Goal: Transaction & Acquisition: Purchase product/service

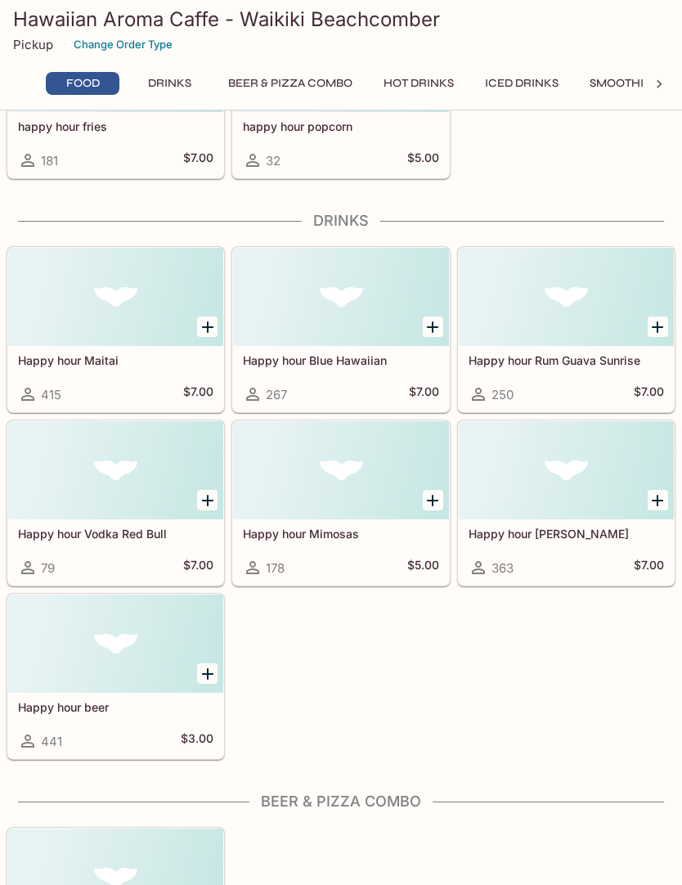
scroll to position [510, 0]
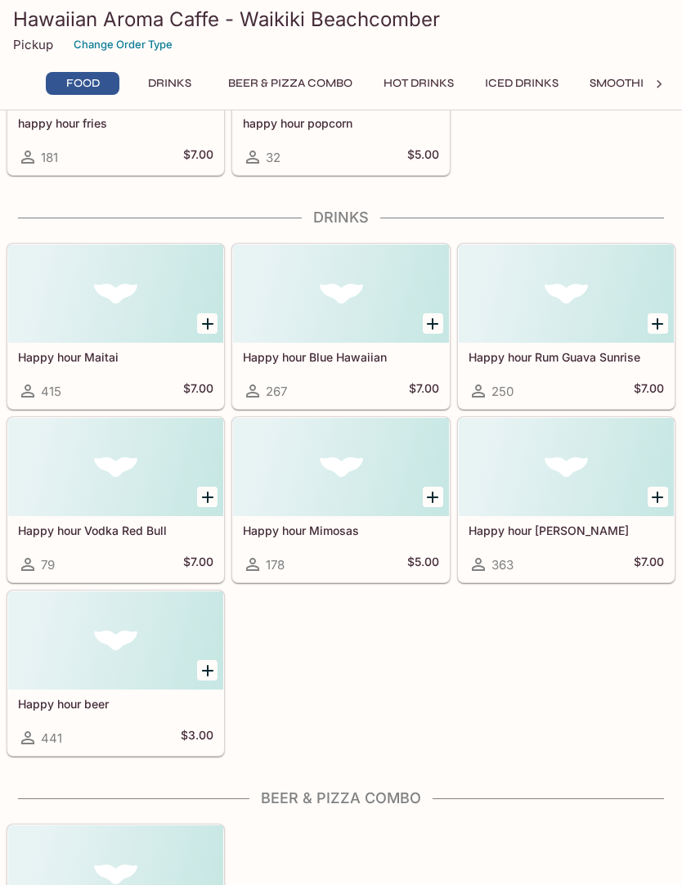
click at [200, 673] on icon "Add Happy hour beer" at bounding box center [208, 671] width 20 height 20
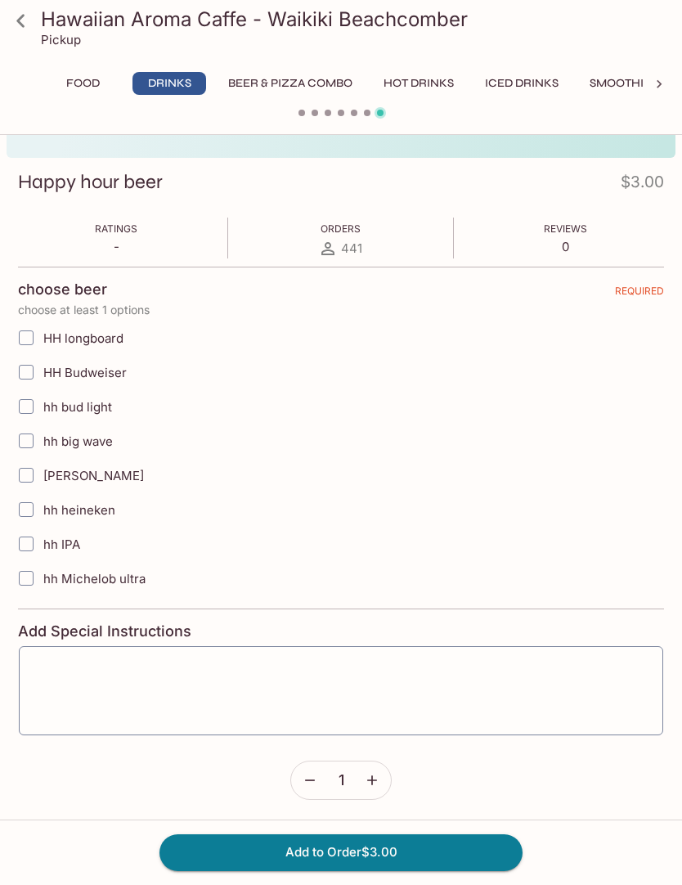
scroll to position [204, 0]
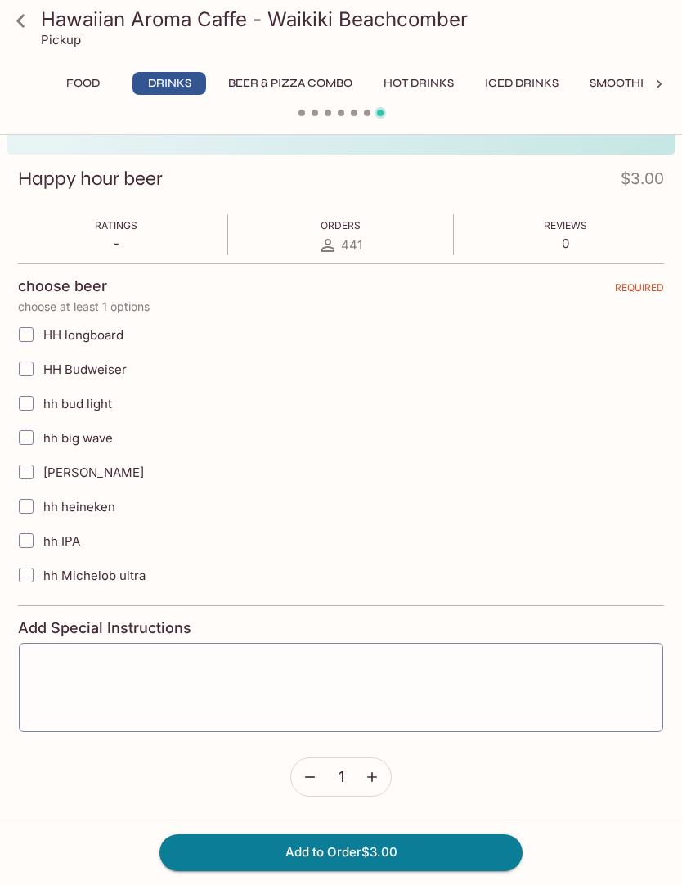
click at [53, 546] on span "hh IPA" at bounding box center [61, 541] width 37 height 16
click at [43, 546] on input "hh IPA" at bounding box center [26, 540] width 33 height 33
checkbox input "true"
click at [478, 870] on button "Add to Order $3.00" at bounding box center [340, 852] width 363 height 36
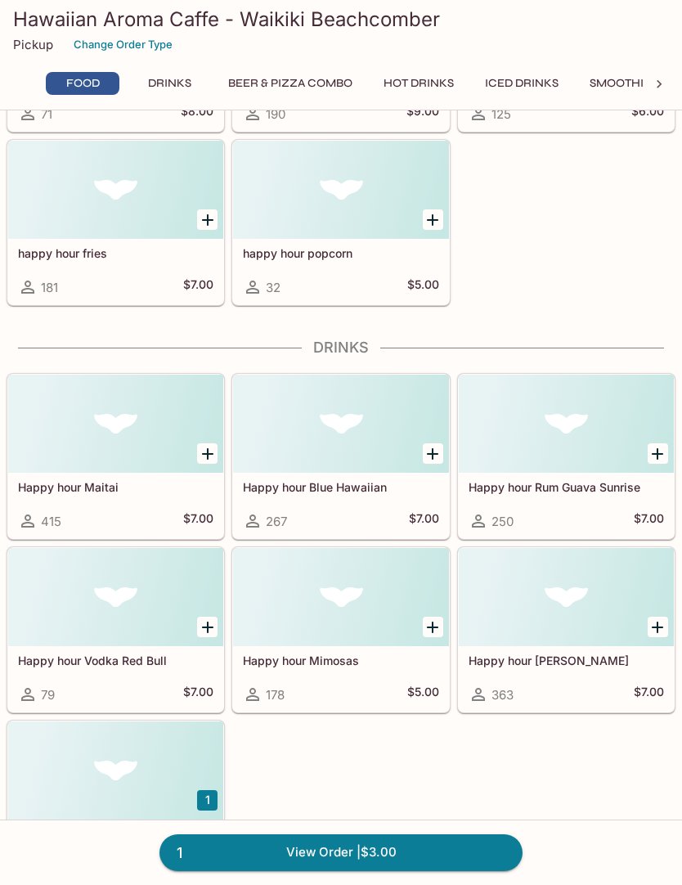
scroll to position [379, 0]
click at [579, 620] on div at bounding box center [566, 598] width 215 height 98
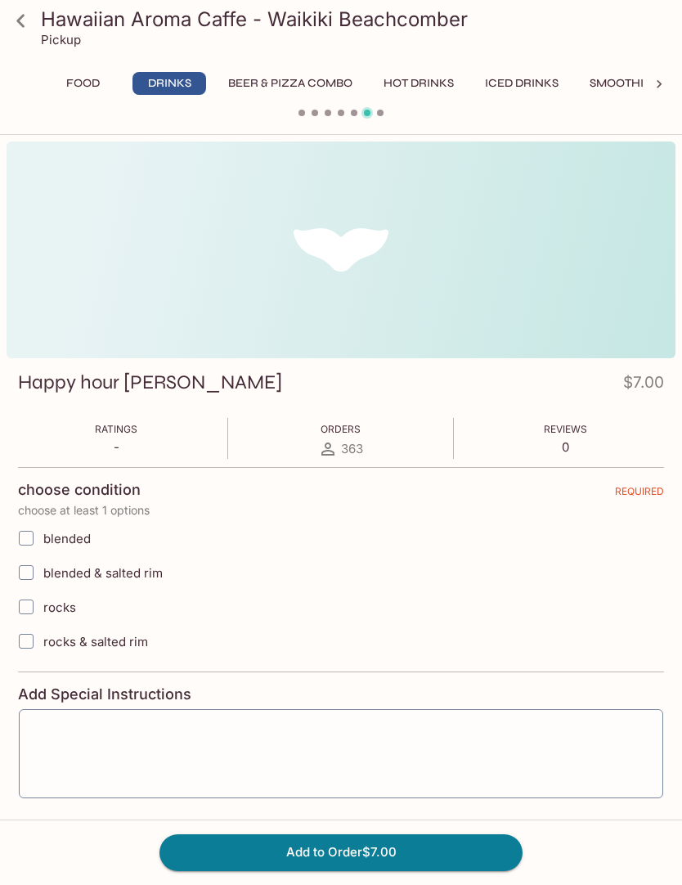
click at [19, 29] on icon at bounding box center [21, 21] width 29 height 29
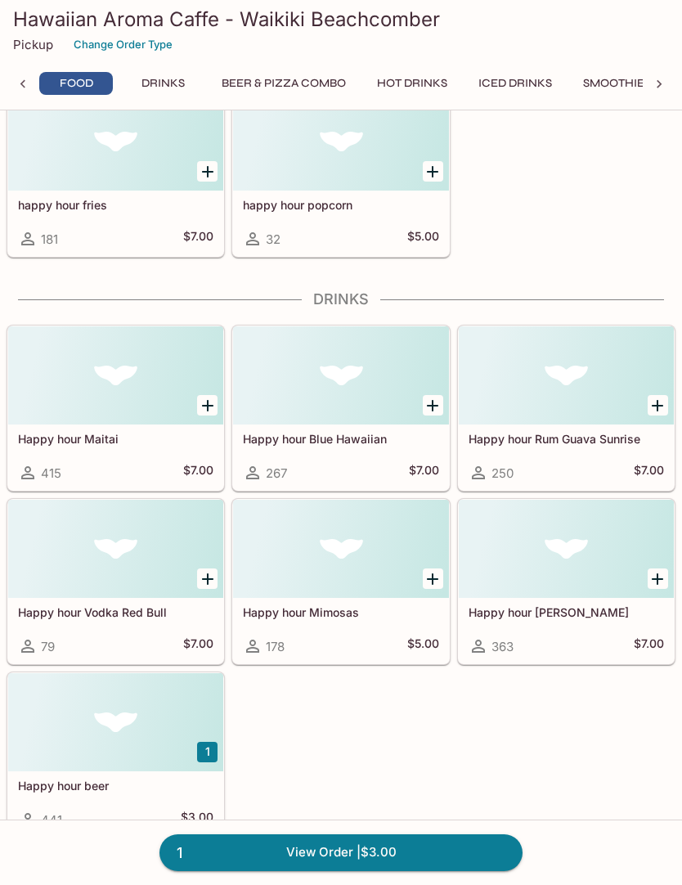
click at [115, 390] on div at bounding box center [115, 375] width 215 height 98
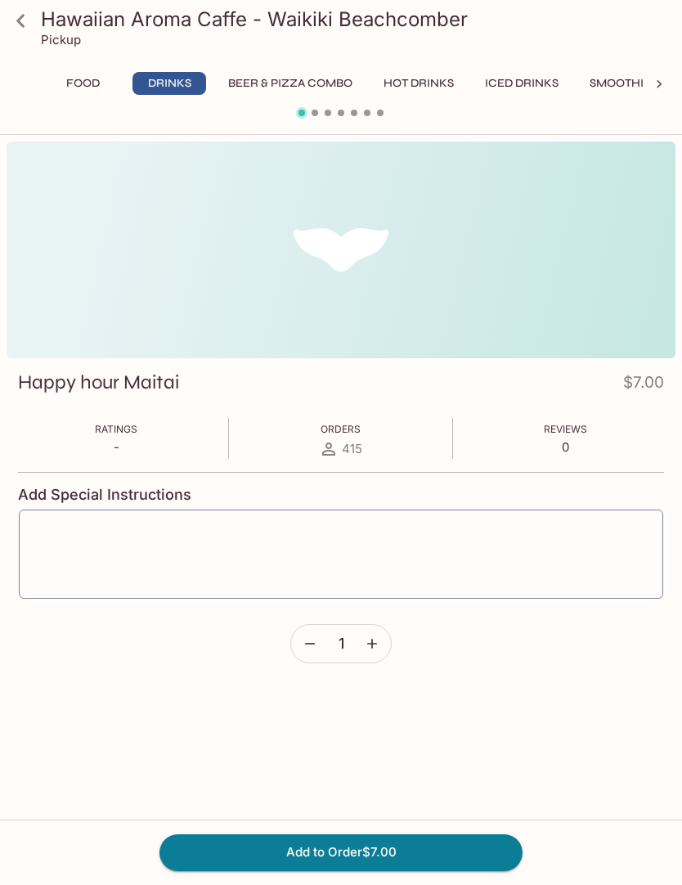
click at [18, 23] on icon at bounding box center [21, 21] width 29 height 29
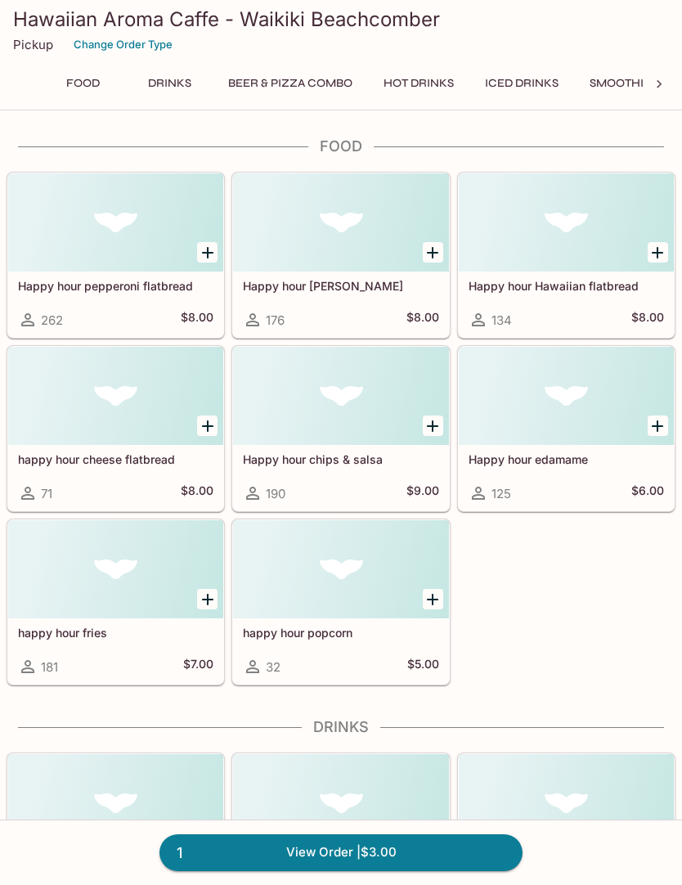
click at [426, 260] on icon "Add Happy hour margherita flatbread" at bounding box center [433, 253] width 20 height 20
